Goal: Information Seeking & Learning: Learn about a topic

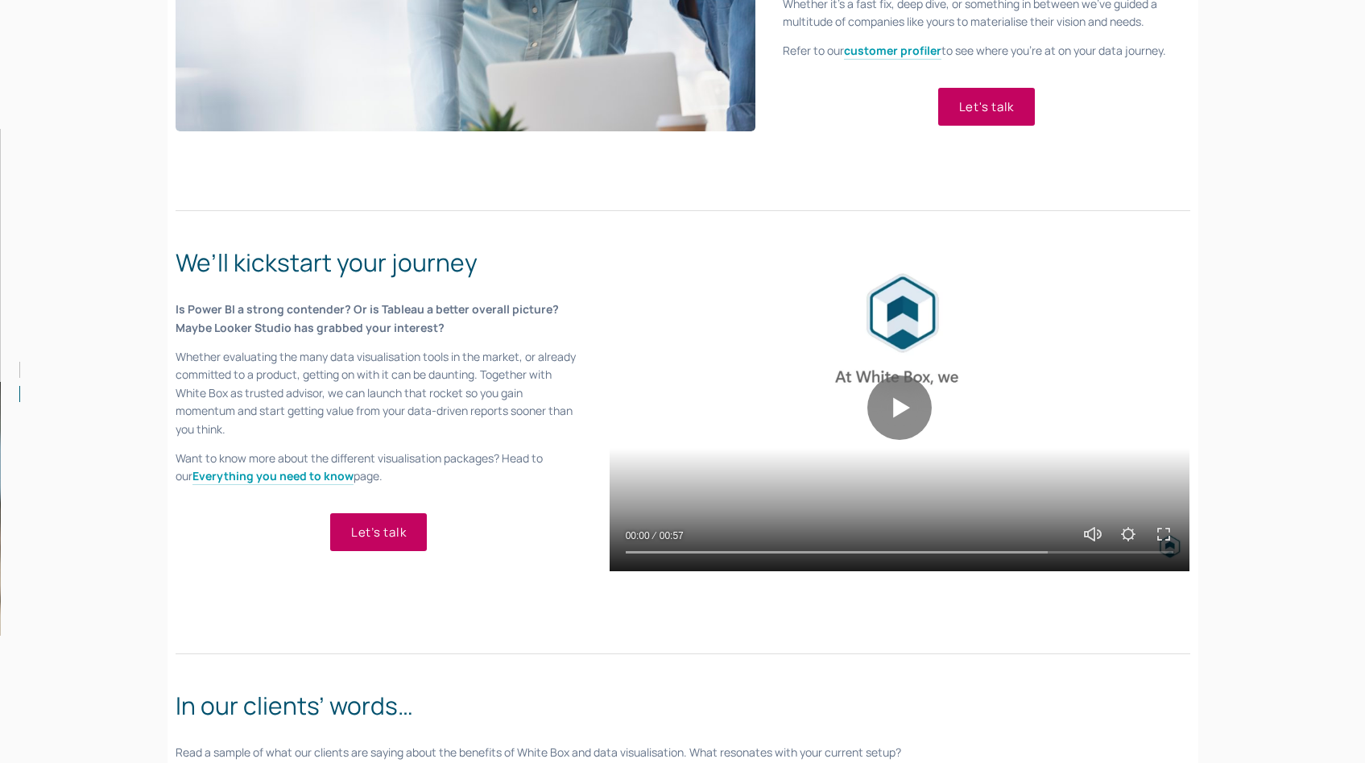
scroll to position [941, 0]
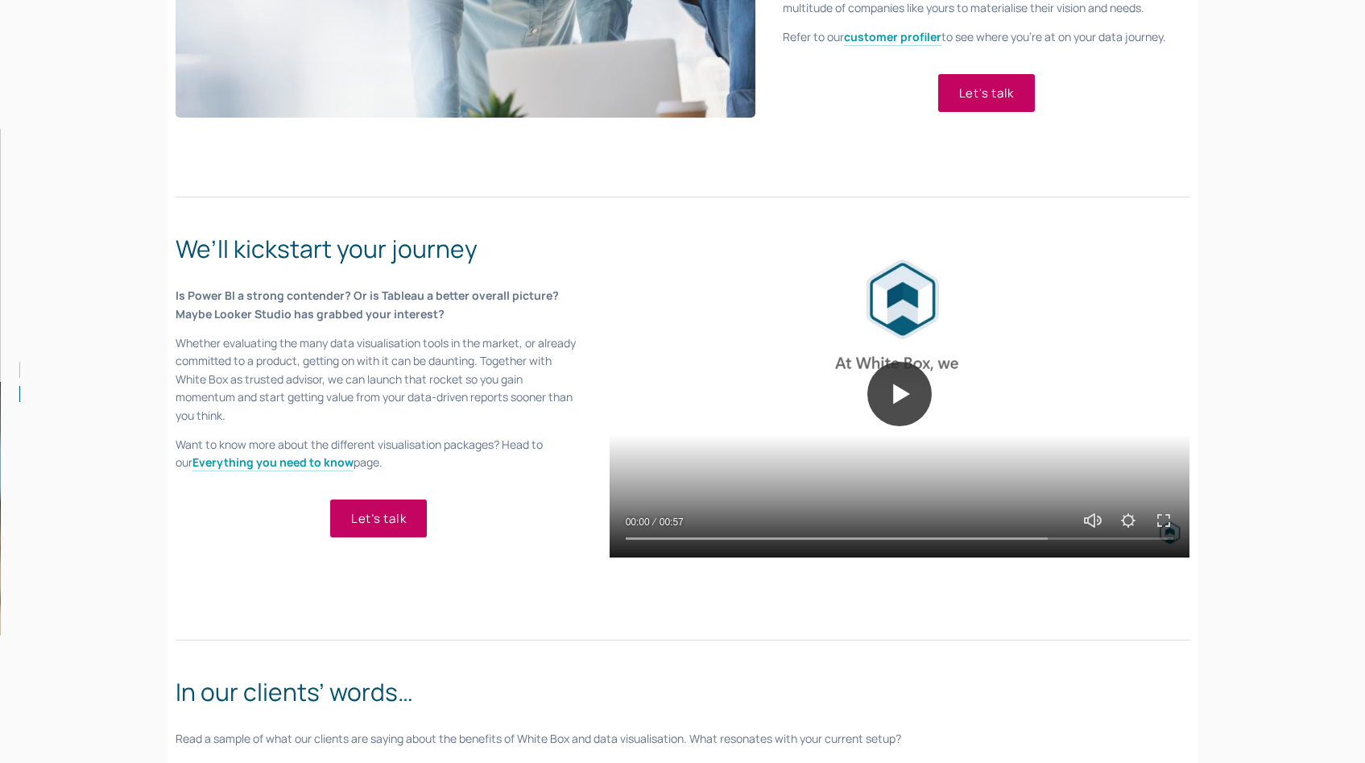
click at [903, 416] on button "Play" at bounding box center [900, 394] width 64 height 64
click at [766, 545] on div at bounding box center [900, 535] width 581 height 46
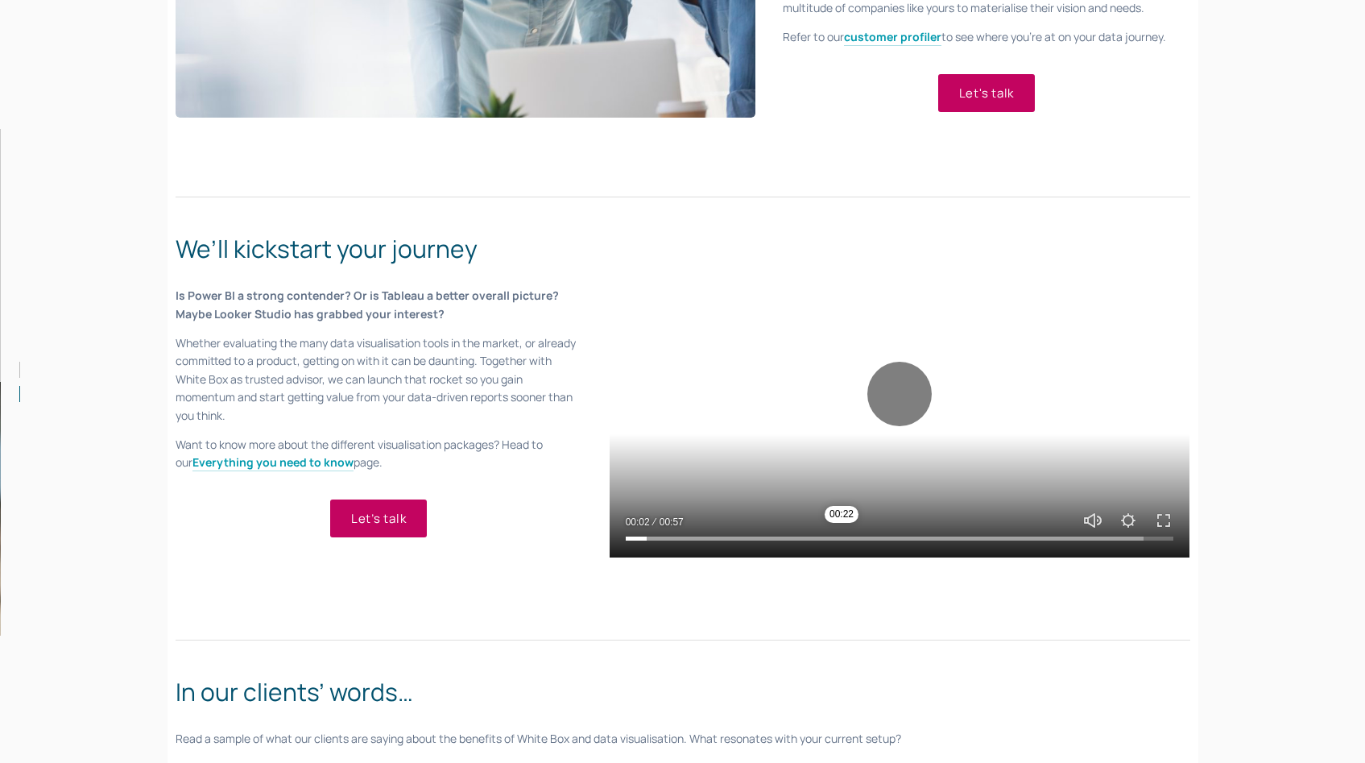
click at [843, 538] on input "Seek" at bounding box center [900, 537] width 549 height 11
click at [955, 543] on input "Seek" at bounding box center [900, 537] width 549 height 11
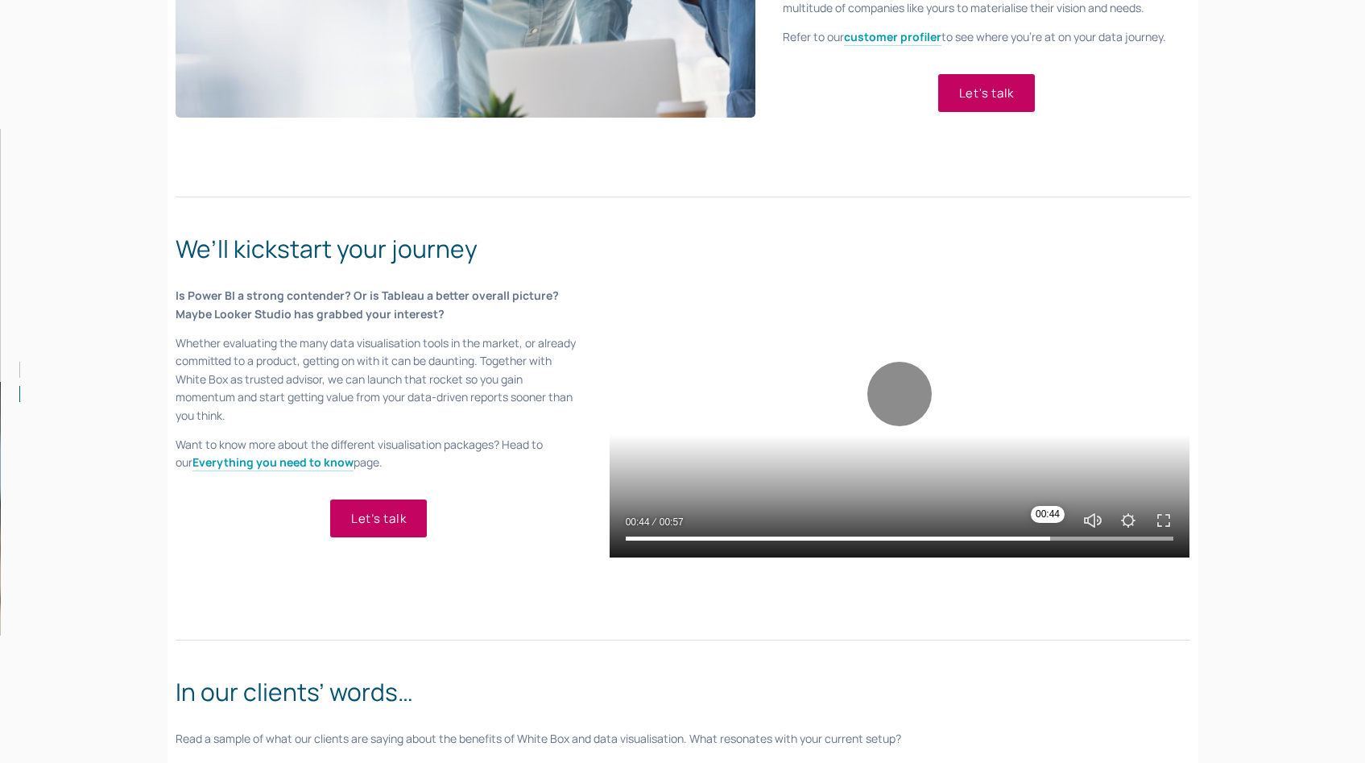
click at [1048, 537] on input "Seek" at bounding box center [900, 537] width 549 height 11
click at [1109, 534] on input "Seek" at bounding box center [900, 537] width 549 height 11
click at [901, 382] on button "Play" at bounding box center [900, 394] width 64 height 64
type input "89.59"
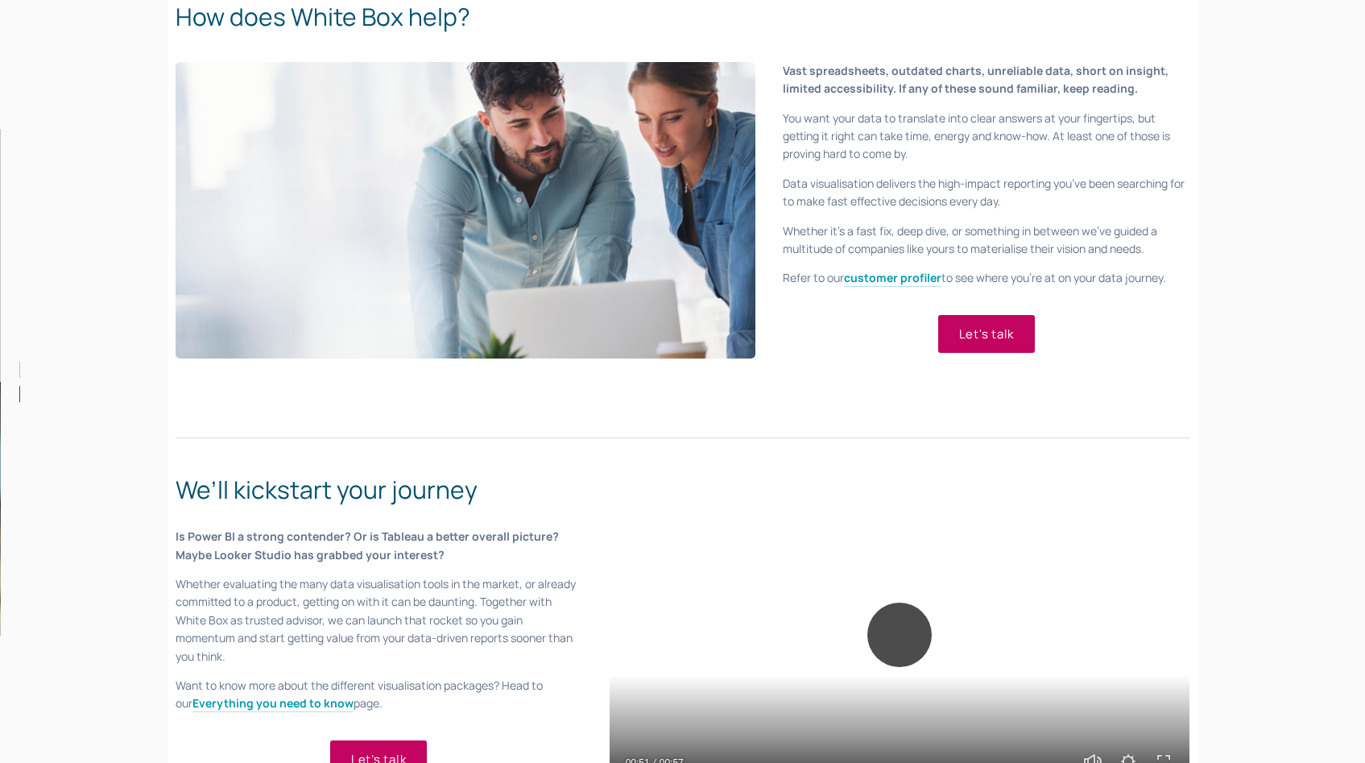
scroll to position [0, 0]
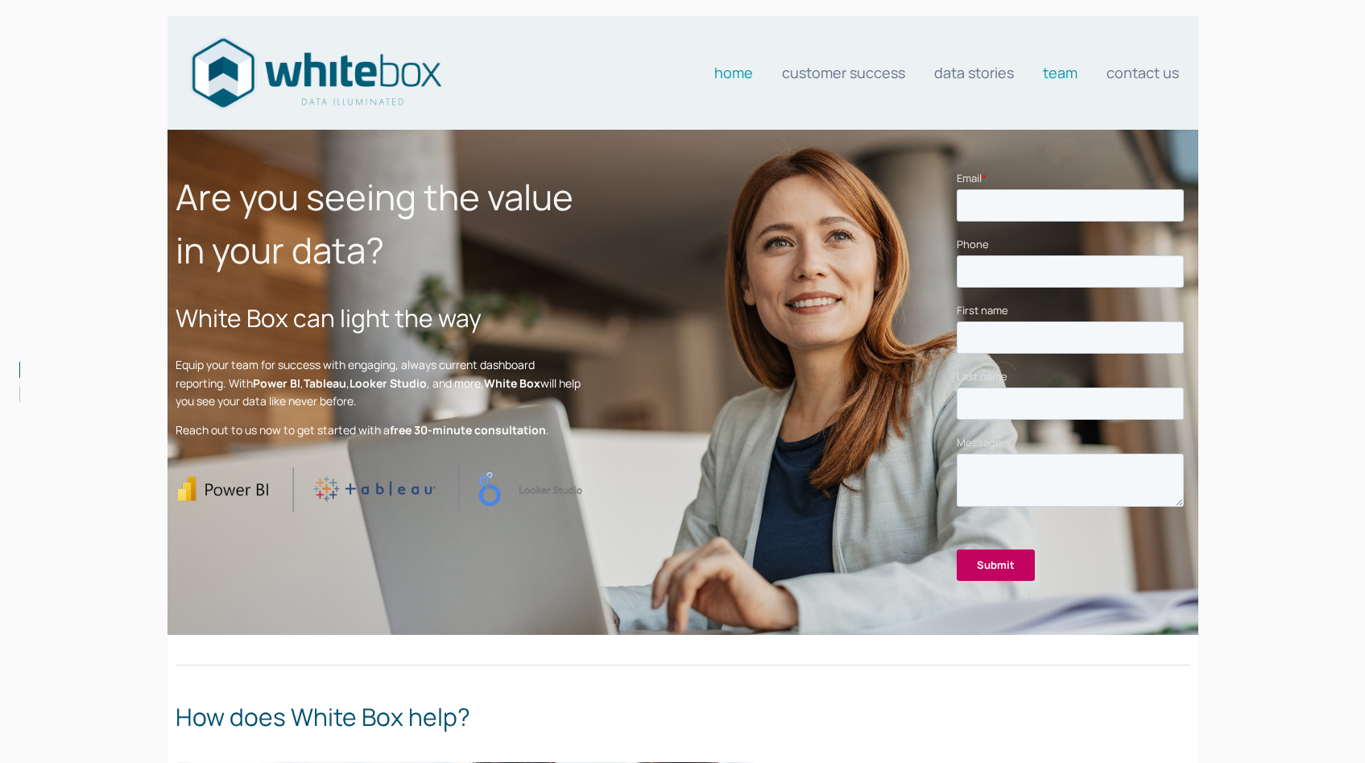
click at [1063, 62] on link "Team" at bounding box center [1060, 72] width 35 height 32
